Goal: Transaction & Acquisition: Purchase product/service

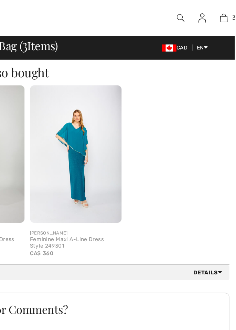
scroll to position [358, 0]
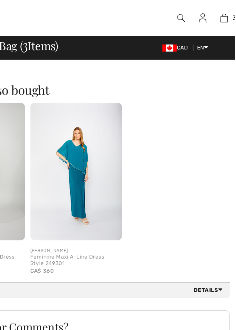
click at [107, 133] on img at bounding box center [114, 131] width 70 height 105
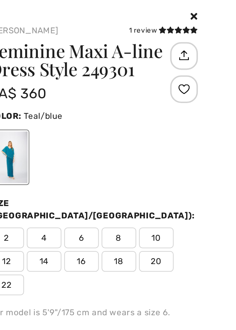
scroll to position [0, 0]
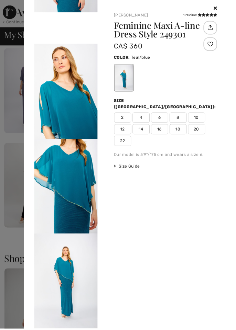
click at [0, 183] on div at bounding box center [118, 165] width 236 height 330
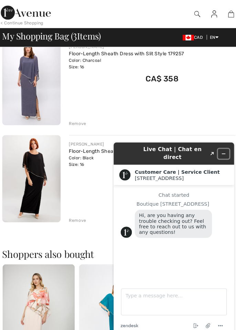
click at [217, 151] on button "Minimize widget" at bounding box center [220, 153] width 11 height 10
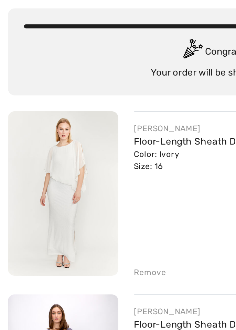
click at [24, 157] on img at bounding box center [32, 163] width 57 height 85
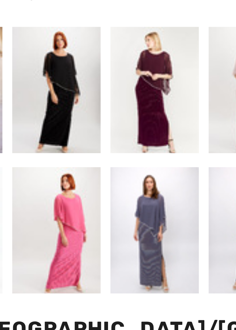
scroll to position [252, 0]
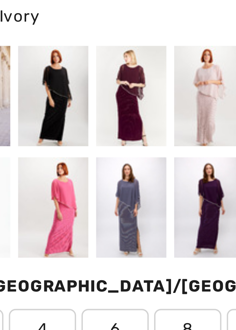
click at [38, 195] on div at bounding box center [40, 200] width 18 height 26
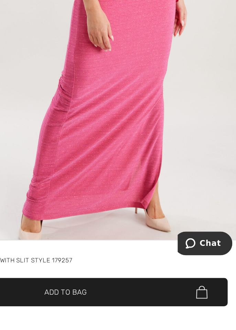
scroll to position [0, 0]
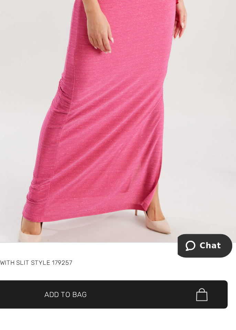
click at [226, 268] on img "1 / 6" at bounding box center [118, 122] width 236 height 353
